Goal: Task Accomplishment & Management: Complete application form

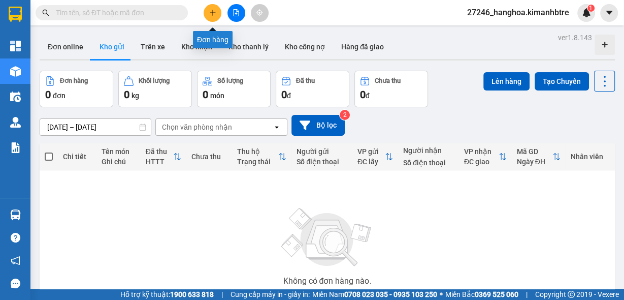
click at [214, 12] on icon "plus" at bounding box center [213, 12] width 6 height 1
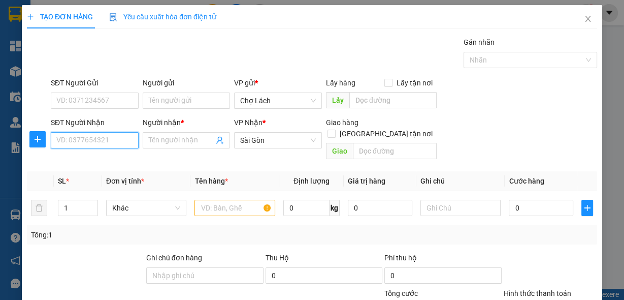
click at [81, 144] on input "SĐT Người Nhận" at bounding box center [95, 140] width 88 height 16
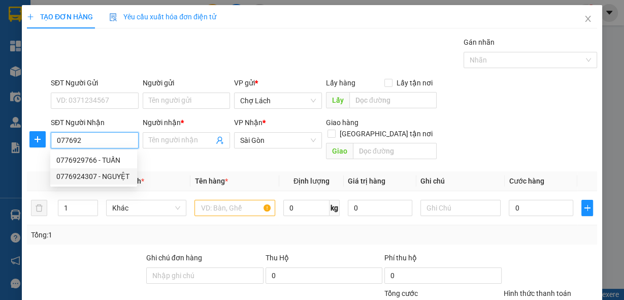
click at [83, 178] on div "0776924307 - NGUYỆT" at bounding box center [93, 176] width 75 height 11
type input "0776924307"
type input "NGUYỆT"
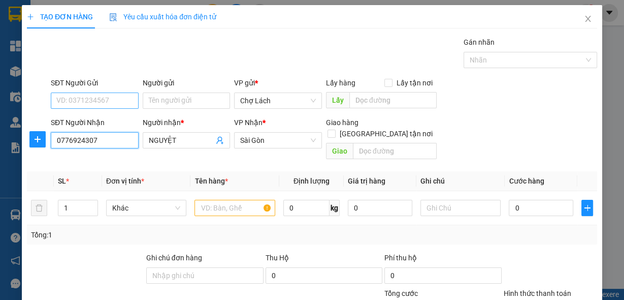
type input "0776924307"
click at [72, 99] on input "SĐT Người Gửi" at bounding box center [95, 100] width 88 height 16
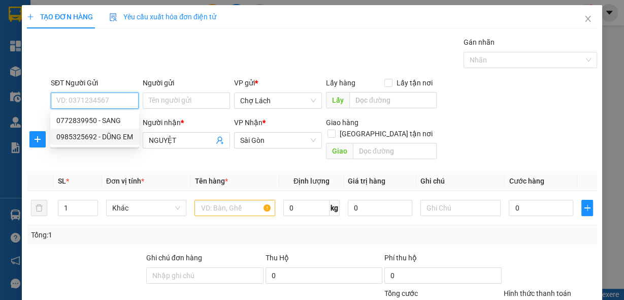
click at [81, 137] on div "0985325692 - DŨNG EM" at bounding box center [94, 136] width 77 height 11
type input "0985325692"
type input "DŨNG EM"
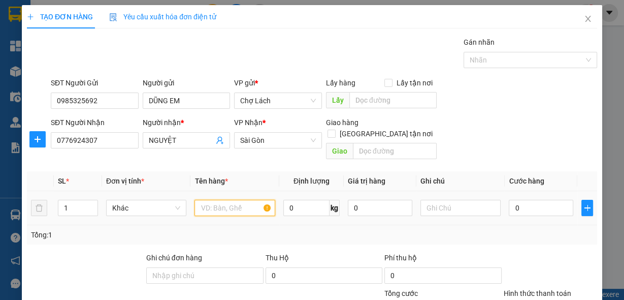
click at [220, 200] on input "text" at bounding box center [235, 208] width 81 height 16
click at [205, 200] on input "text" at bounding box center [235, 208] width 81 height 16
type input "THÙNG"
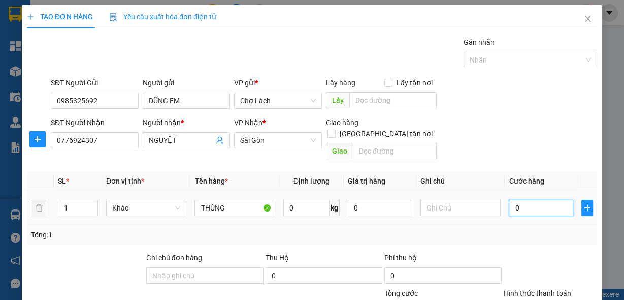
click at [521, 200] on input "0" at bounding box center [541, 208] width 65 height 16
type input "3"
type input "30"
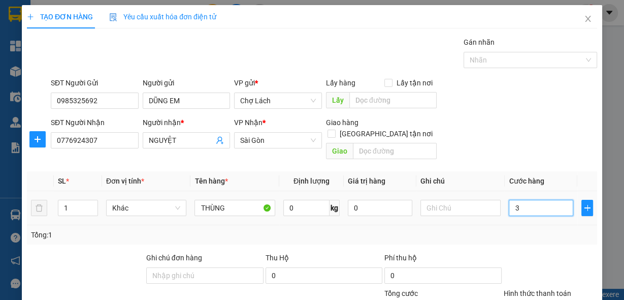
type input "30"
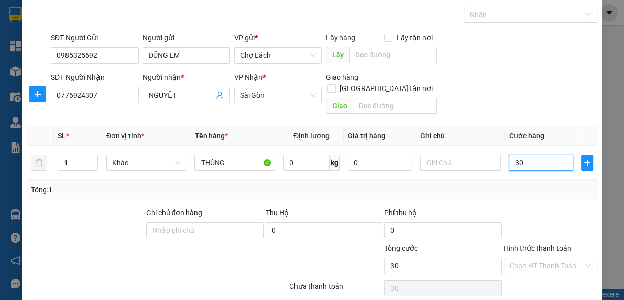
scroll to position [75, 0]
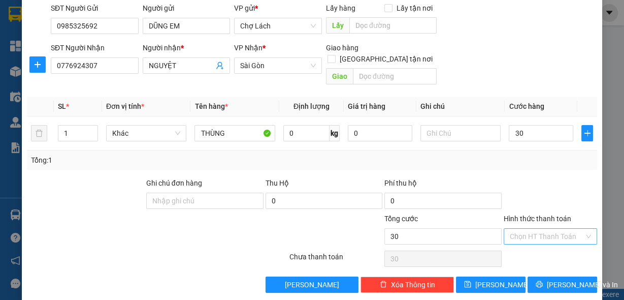
type input "30.000"
click at [538, 229] on input "Hình thức thanh toán" at bounding box center [547, 236] width 74 height 15
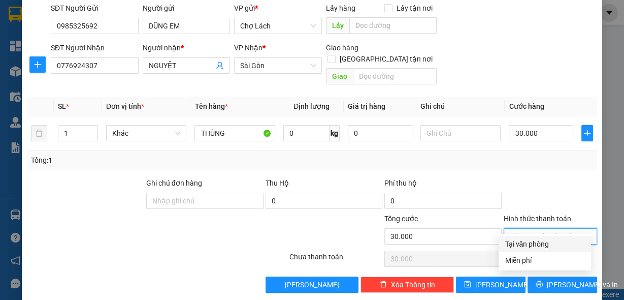
click at [525, 245] on div "Tại văn phòng" at bounding box center [545, 243] width 80 height 11
type input "0"
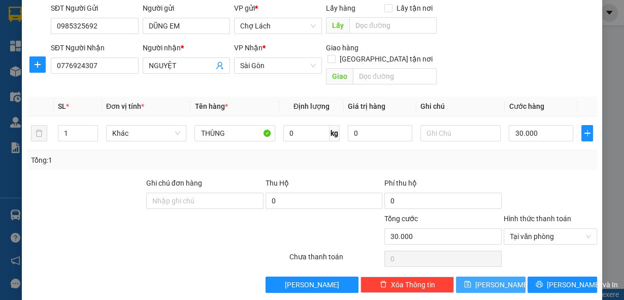
click at [496, 279] on button "Lưu" at bounding box center [491, 284] width 70 height 16
type input "0"
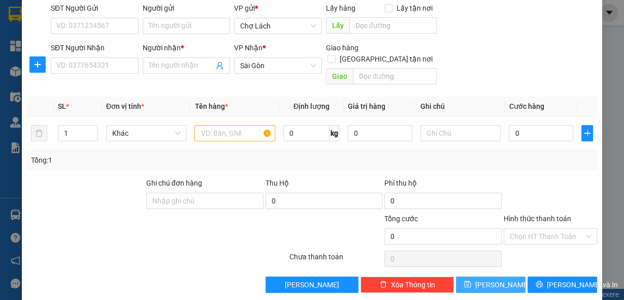
scroll to position [0, 0]
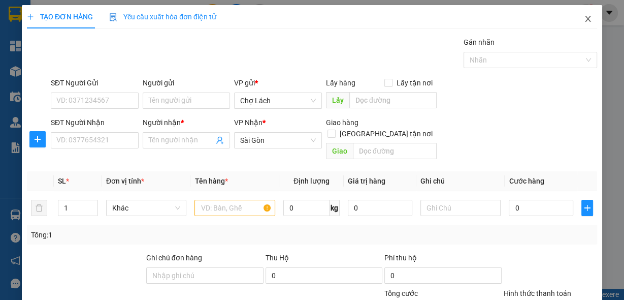
click at [584, 19] on icon "close" at bounding box center [588, 19] width 8 height 8
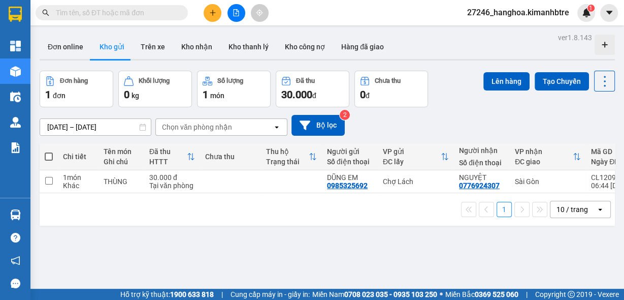
click at [49, 156] on span at bounding box center [49, 156] width 8 height 8
click at [49, 151] on input "checkbox" at bounding box center [49, 151] width 0 height 0
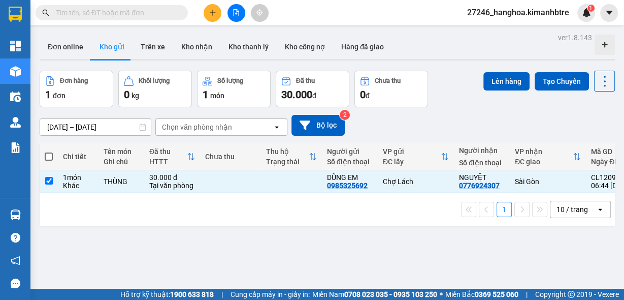
click at [54, 193] on td at bounding box center [49, 181] width 18 height 23
click at [54, 192] on td at bounding box center [49, 181] width 18 height 23
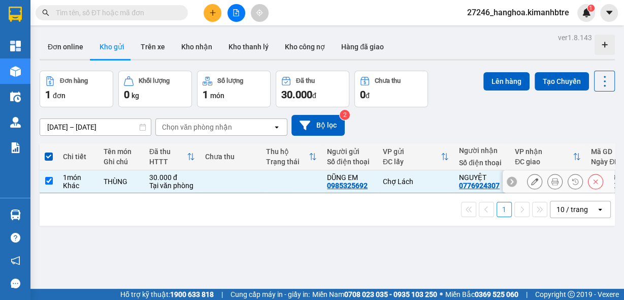
click at [54, 193] on td at bounding box center [49, 181] width 18 height 23
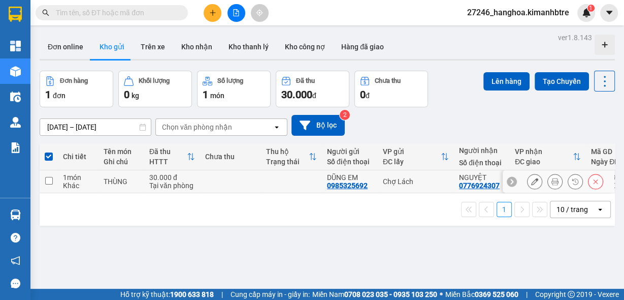
click at [54, 193] on td at bounding box center [49, 181] width 18 height 23
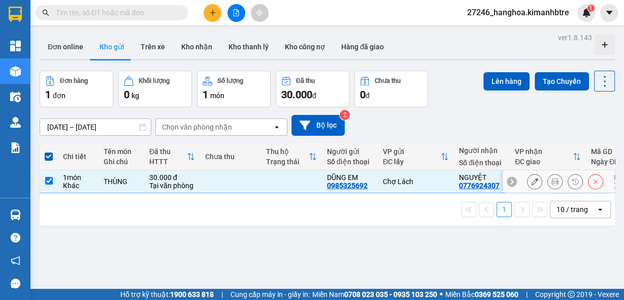
click at [54, 193] on td at bounding box center [49, 181] width 18 height 23
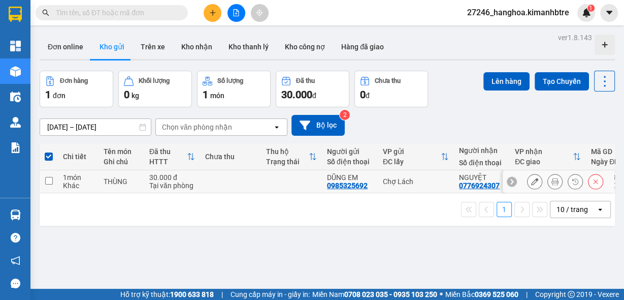
click at [54, 193] on td at bounding box center [49, 181] width 18 height 23
checkbox input "true"
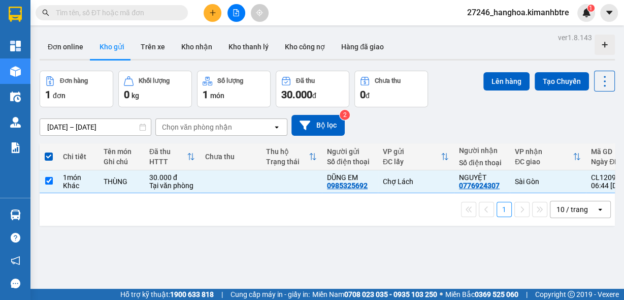
click at [0, 147] on div "Báo cáo" at bounding box center [15, 147] width 30 height 25
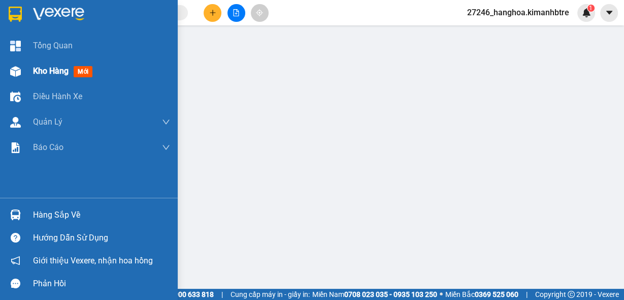
click at [50, 72] on span "Kho hàng" at bounding box center [51, 71] width 36 height 10
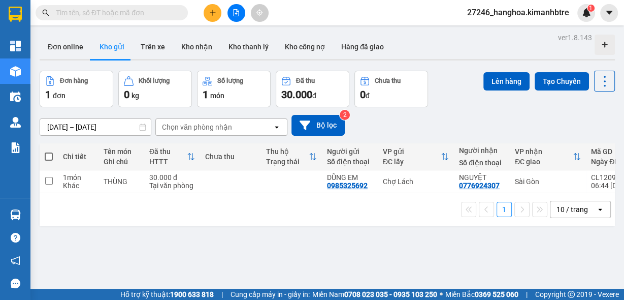
click at [51, 155] on span at bounding box center [49, 156] width 8 height 8
click at [49, 151] on input "checkbox" at bounding box center [49, 151] width 0 height 0
checkbox input "true"
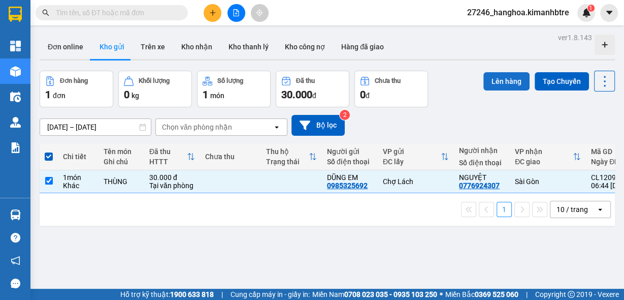
click at [516, 81] on button "Lên hàng" at bounding box center [507, 81] width 46 height 18
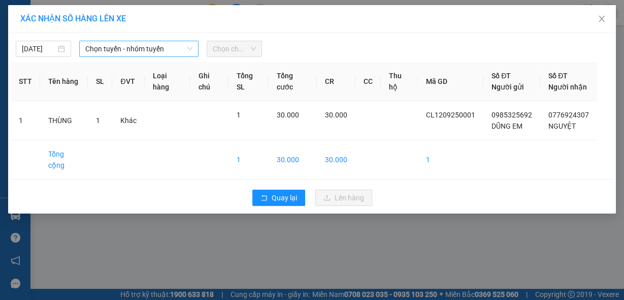
click at [123, 44] on span "Chọn tuyến - nhóm tuyến" at bounding box center [138, 48] width 107 height 15
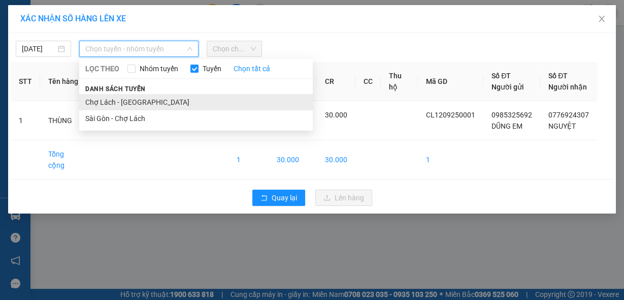
click at [128, 103] on li "Chợ Lách - Sài Gòn" at bounding box center [196, 102] width 234 height 16
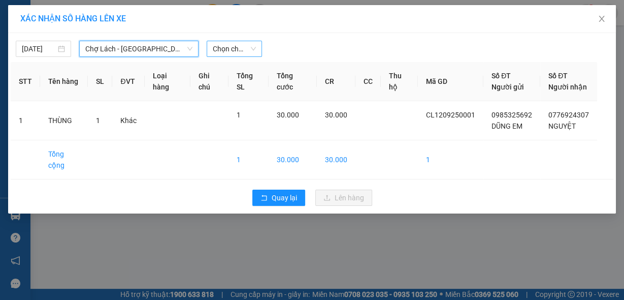
click at [236, 47] on span "Chọn chuyến" at bounding box center [234, 48] width 43 height 15
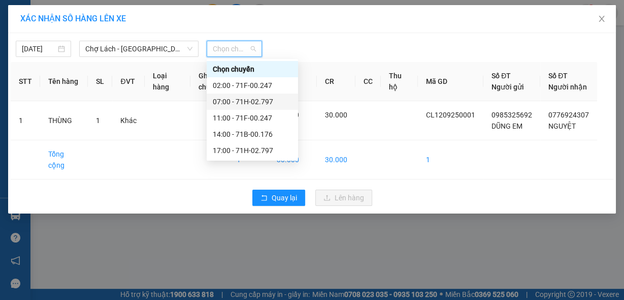
click at [247, 102] on div "07:00 - 71H-02.797" at bounding box center [252, 101] width 79 height 11
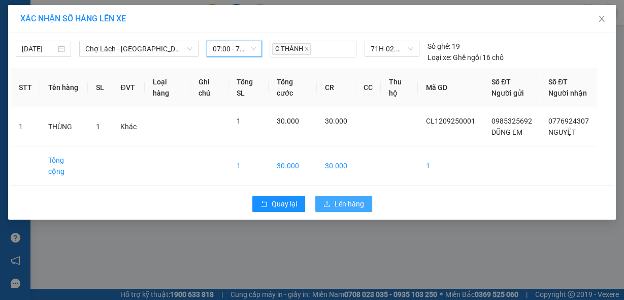
click at [355, 198] on span "Lên hàng" at bounding box center [349, 203] width 29 height 11
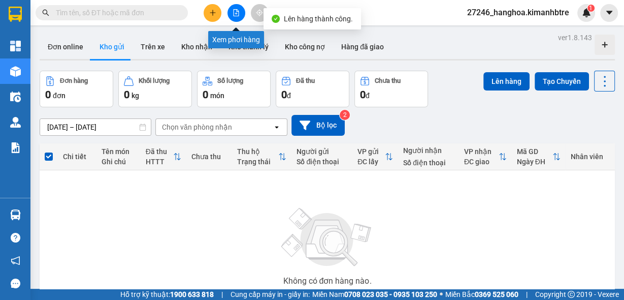
click at [236, 12] on icon "file-add" at bounding box center [236, 12] width 7 height 7
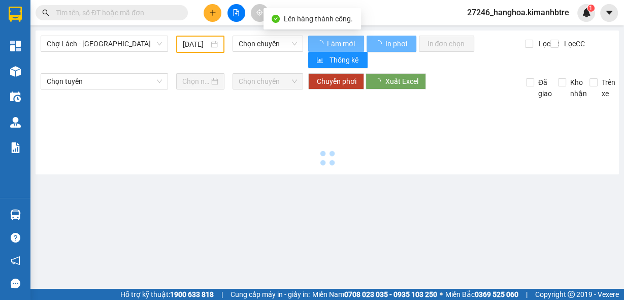
type input "12/09/2025"
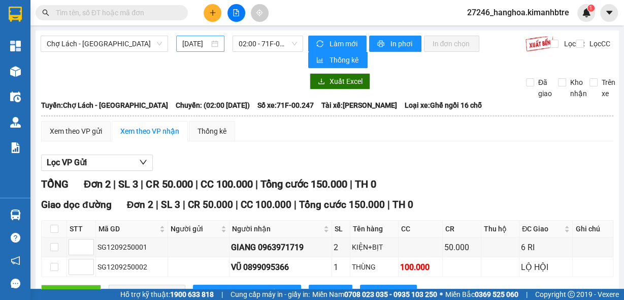
click at [198, 50] on div "12/09/2025" at bounding box center [200, 44] width 48 height 16
click at [329, 149] on div "Lọc VP Gửi TỔNG Đơn 2 | SL 3 | CR 50.000 | CC 100.000 | Tổng cước 150.000 | TH…" at bounding box center [327, 231] width 573 height 164
click at [141, 56] on div "Chợ Lách - Sài Gòn 12/09/2025 02:00 - 71F-00.247" at bounding box center [172, 52] width 263 height 33
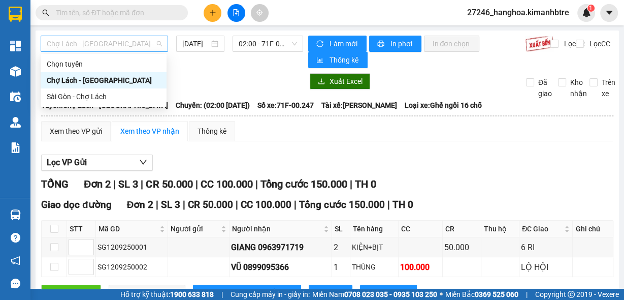
click at [138, 48] on span "Chợ Lách - Sài Gòn" at bounding box center [104, 43] width 115 height 15
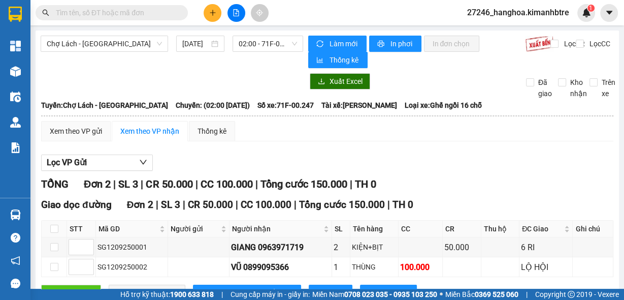
click at [265, 151] on div "Lọc VP Gửi TỔNG Đơn 2 | SL 3 | CR 50.000 | CC 100.000 | Tổng cước 150.000 | TH…" at bounding box center [327, 231] width 573 height 164
click at [119, 38] on span "Chợ Lách - Sài Gòn" at bounding box center [104, 43] width 115 height 15
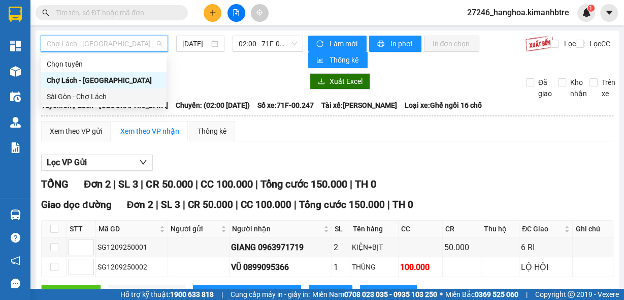
click at [128, 97] on div "Sài Gòn - Chợ Lách" at bounding box center [104, 96] width 114 height 11
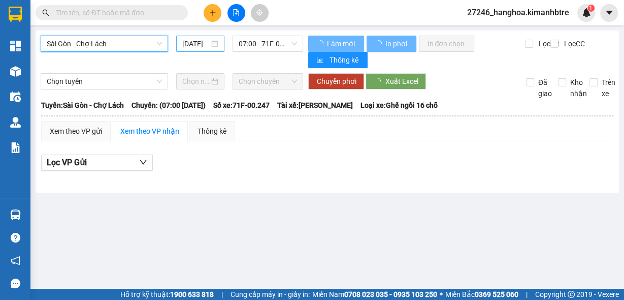
click at [187, 45] on input "12/09/2025" at bounding box center [195, 43] width 27 height 11
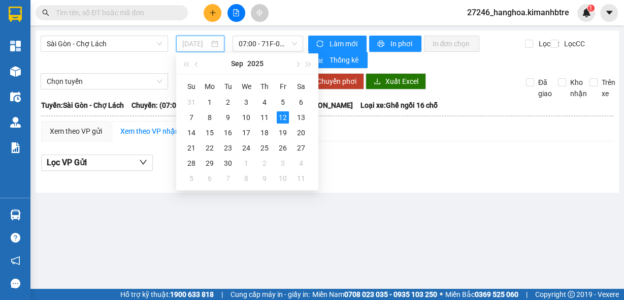
click at [261, 118] on div "11" at bounding box center [265, 117] width 12 height 12
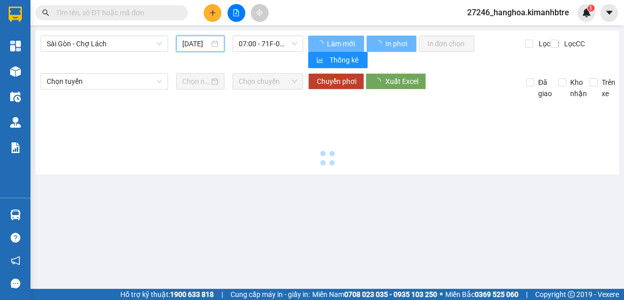
type input "11/09/2025"
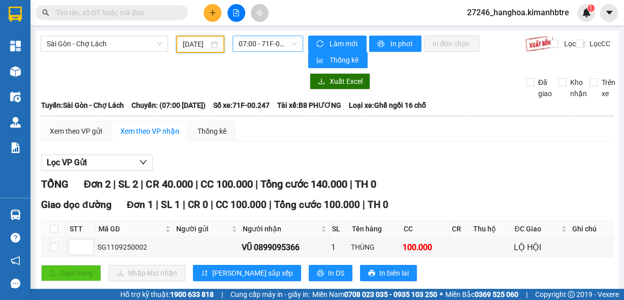
click at [253, 46] on span "07:00 - 71F-00.247" at bounding box center [268, 43] width 59 height 15
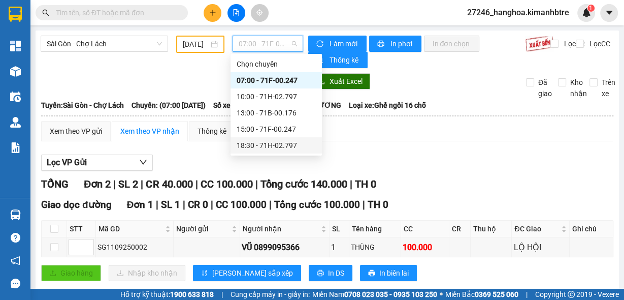
click at [271, 142] on div "18:30 - 71H-02.797" at bounding box center [276, 145] width 79 height 11
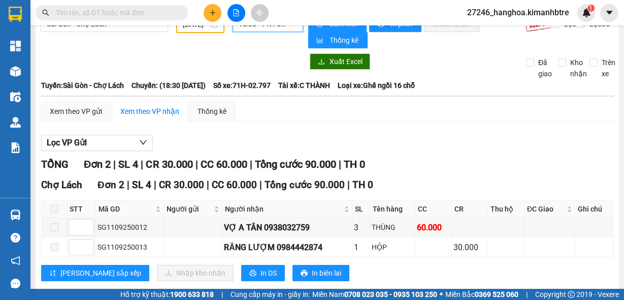
scroll to position [38, 0]
